Goal: Task Accomplishment & Management: Manage account settings

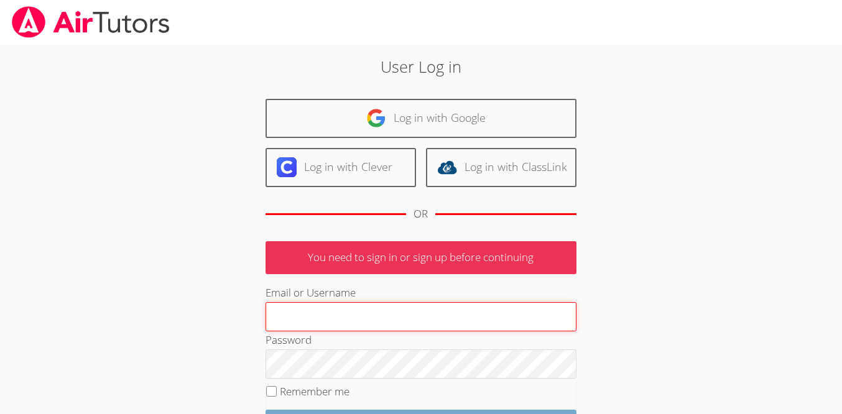
scroll to position [124, 0]
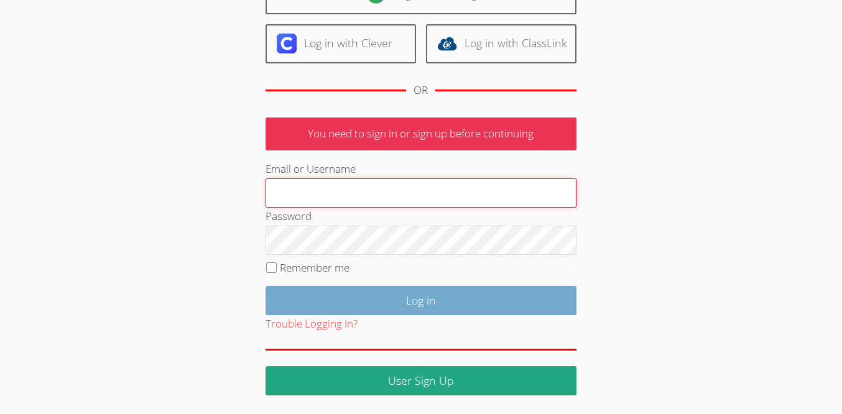
type input "[EMAIL_ADDRESS][DOMAIN_NAME]"
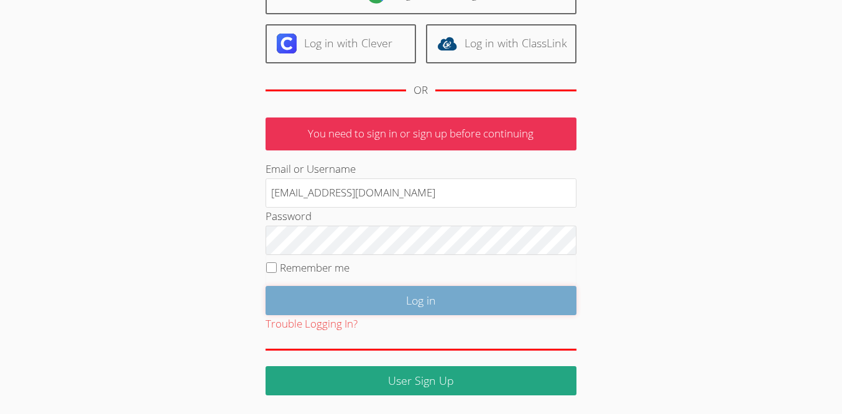
click at [363, 295] on input "Log in" at bounding box center [421, 300] width 311 height 29
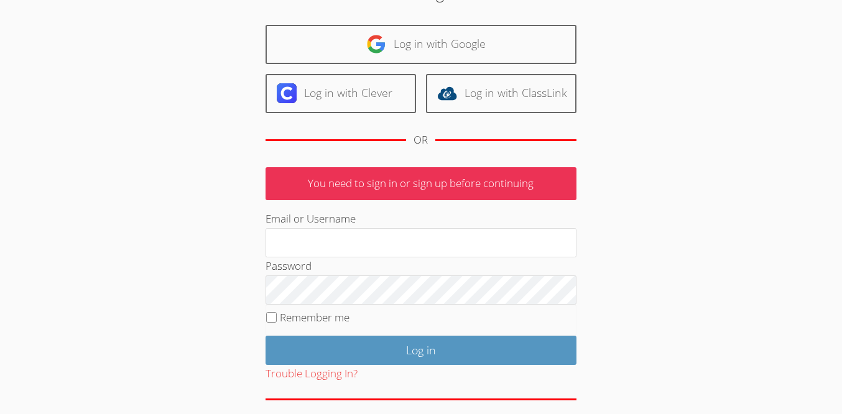
scroll to position [100, 0]
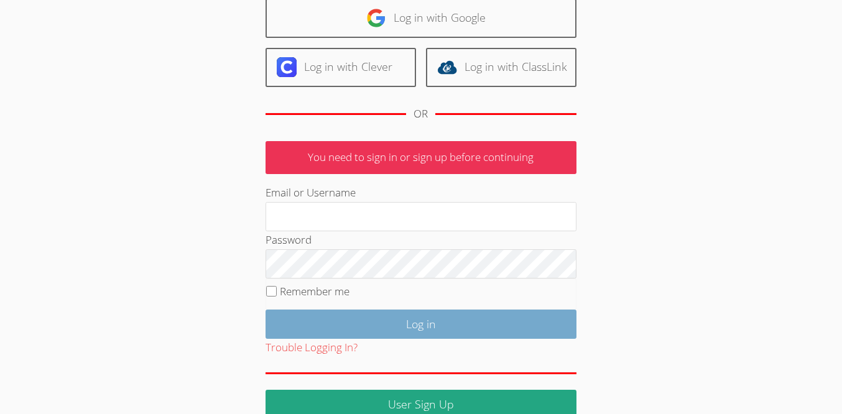
type input "[EMAIL_ADDRESS][DOMAIN_NAME]"
click at [342, 328] on input "Log in" at bounding box center [421, 324] width 311 height 29
